Goal: Use online tool/utility: Utilize a website feature to perform a specific function

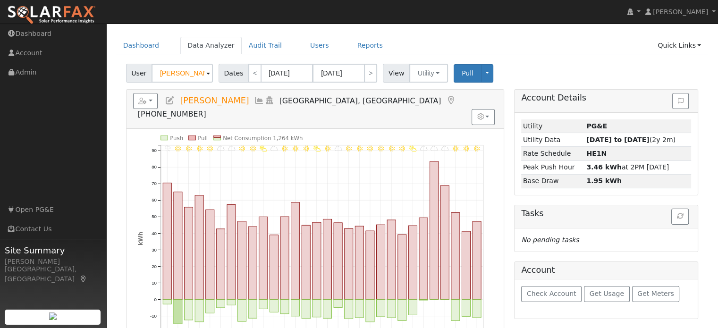
scroll to position [13, 0]
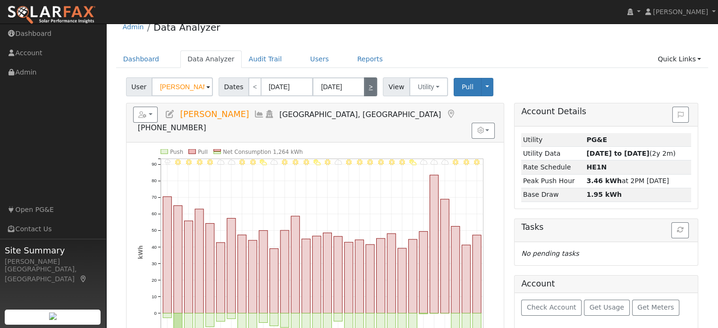
click at [367, 90] on link ">" at bounding box center [370, 86] width 13 height 19
type input "05/01/2025"
type input "05/31/2025"
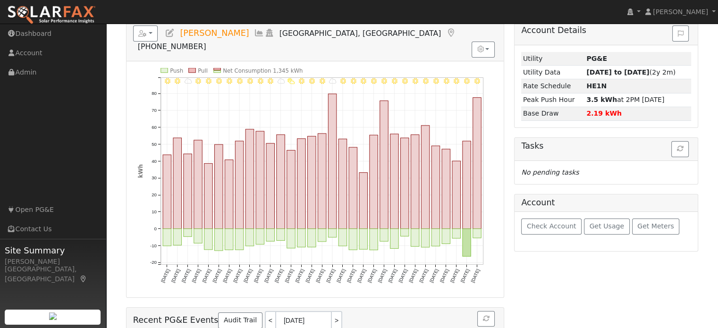
scroll to position [47, 0]
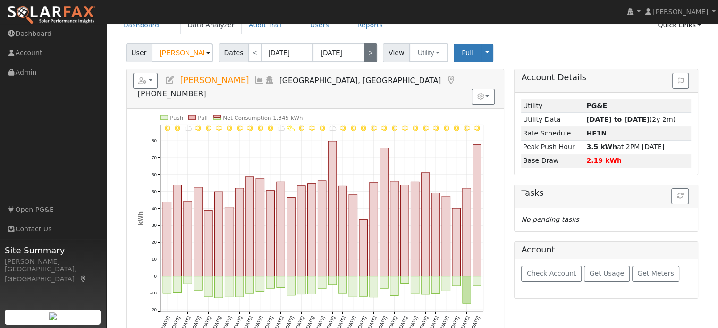
click at [365, 53] on link ">" at bounding box center [370, 52] width 13 height 19
type input "06/01/2025"
type input "06/30/2025"
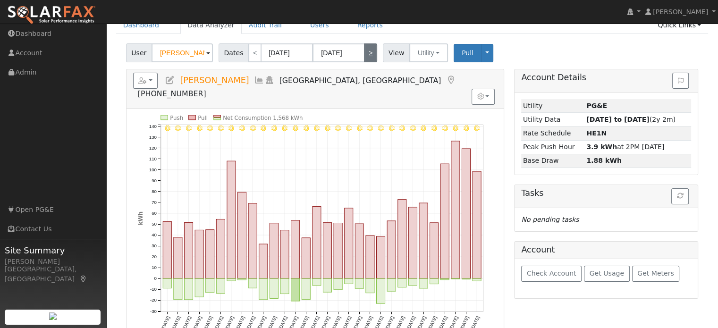
click at [368, 56] on link ">" at bounding box center [370, 52] width 13 height 19
type input "07/01/2025"
type input "07/31/2025"
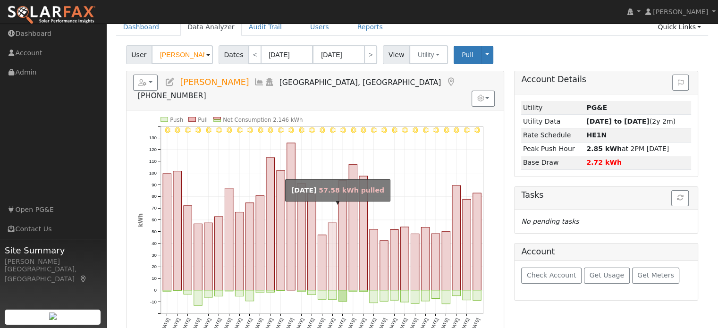
scroll to position [0, 0]
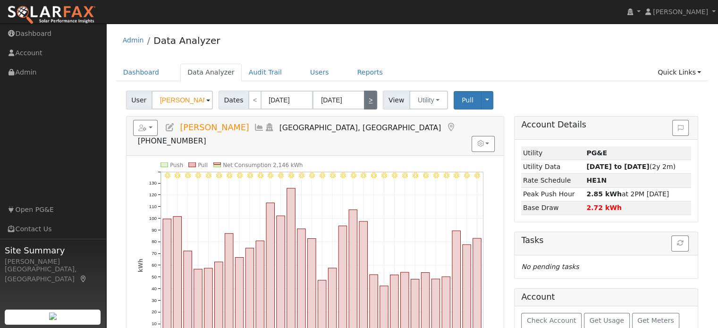
click at [367, 104] on link ">" at bounding box center [370, 100] width 13 height 19
type input "08/01/2025"
type input "08/31/2025"
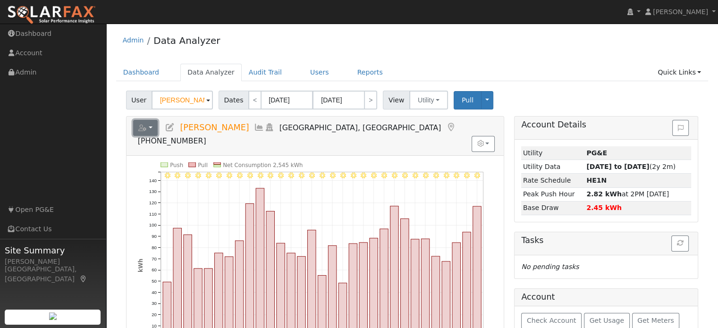
click at [151, 123] on button "button" at bounding box center [145, 128] width 25 height 16
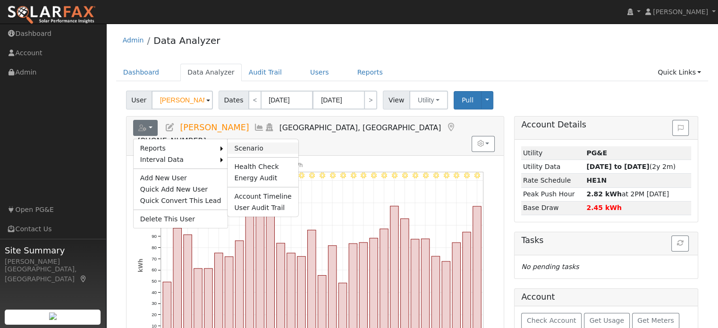
click at [240, 145] on link "Scenario" at bounding box center [263, 148] width 70 height 11
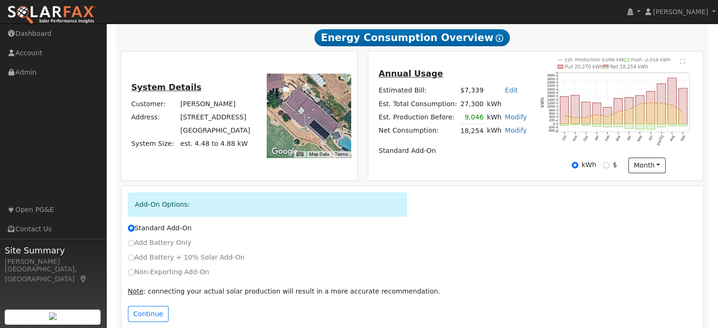
scroll to position [178, 0]
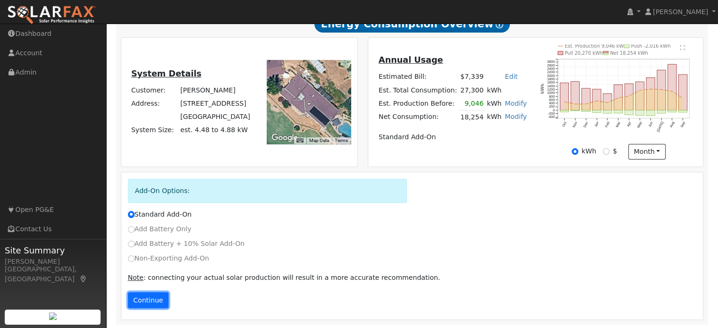
click at [155, 295] on button "Continue" at bounding box center [148, 300] width 41 height 16
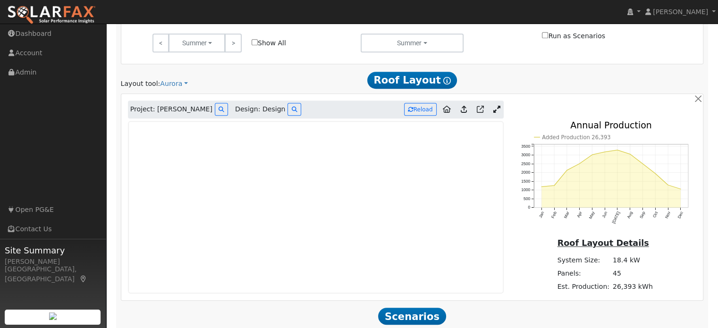
scroll to position [565, 0]
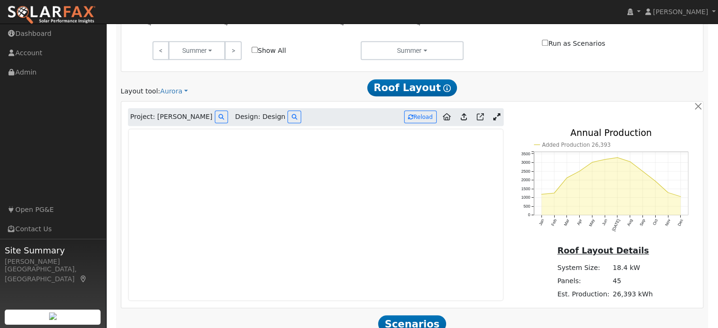
click at [497, 119] on icon at bounding box center [497, 116] width 7 height 7
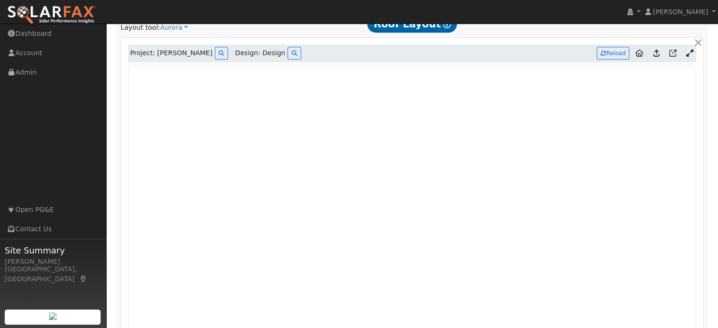
scroll to position [582, 0]
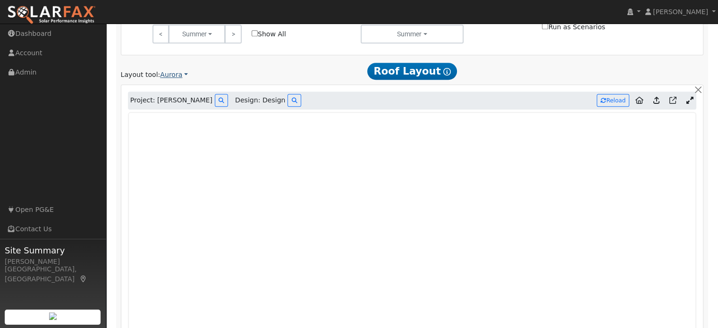
click at [170, 71] on link "Aurora" at bounding box center [174, 75] width 28 height 10
click at [173, 103] on link "Scanifly" at bounding box center [191, 104] width 66 height 13
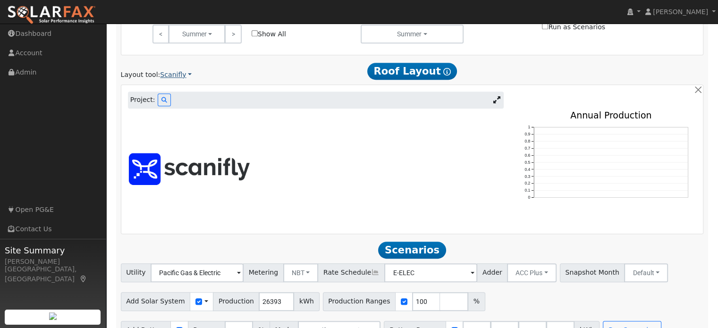
click at [170, 75] on link "Scanifly" at bounding box center [176, 75] width 32 height 10
click at [178, 117] on link "Aurora" at bounding box center [191, 117] width 66 height 13
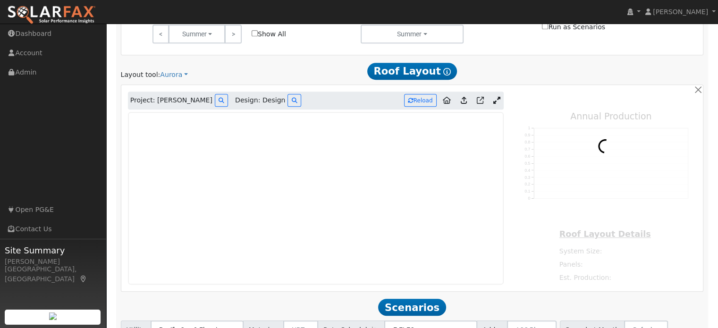
type input "33803"
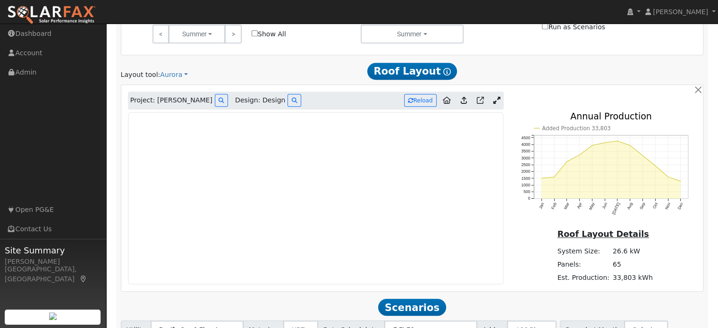
click at [495, 101] on icon at bounding box center [497, 100] width 7 height 7
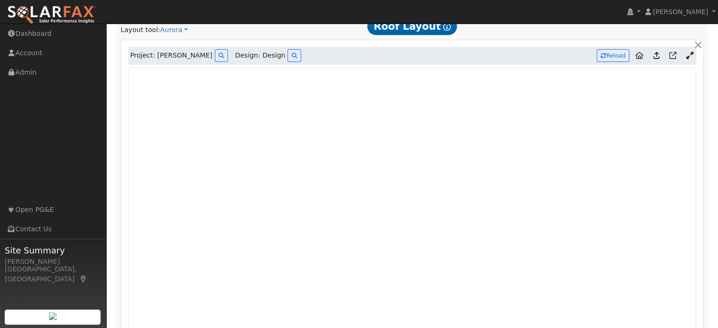
scroll to position [627, 0]
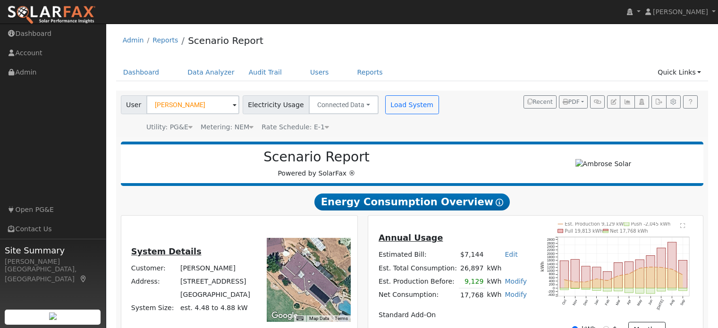
scroll to position [581, 0]
